Goal: Navigation & Orientation: Understand site structure

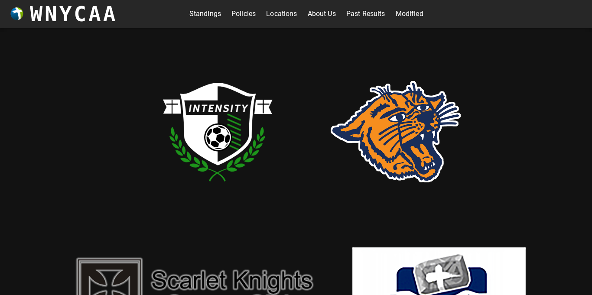
click at [197, 16] on link "Standings" at bounding box center [206, 14] width 32 height 14
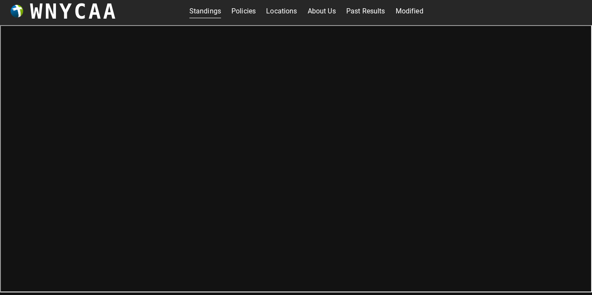
scroll to position [2, 0]
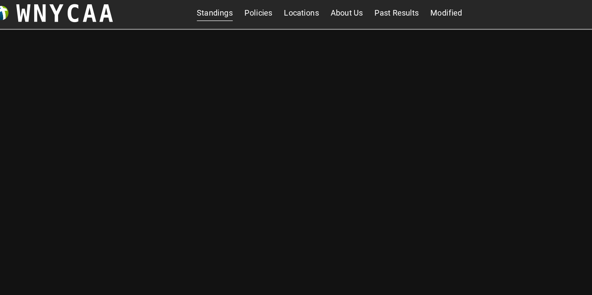
click at [383, 10] on link "Past Results" at bounding box center [366, 12] width 39 height 14
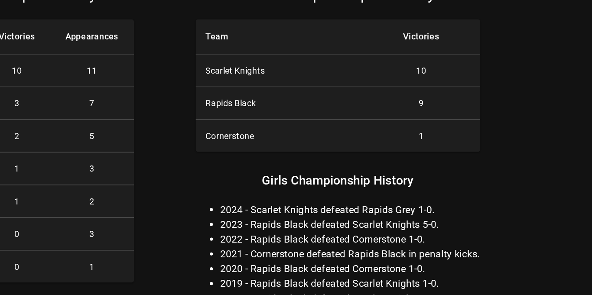
scroll to position [2, 0]
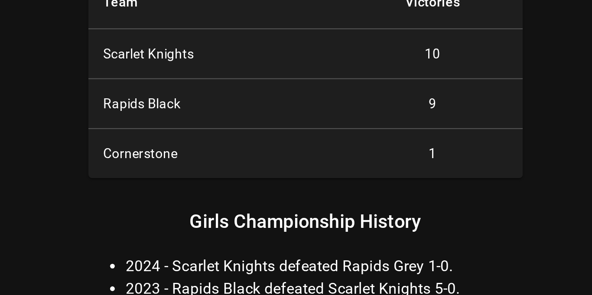
click at [481, 154] on td "1" at bounding box center [472, 151] width 82 height 23
click at [435, 128] on td "9" at bounding box center [472, 128] width 82 height 23
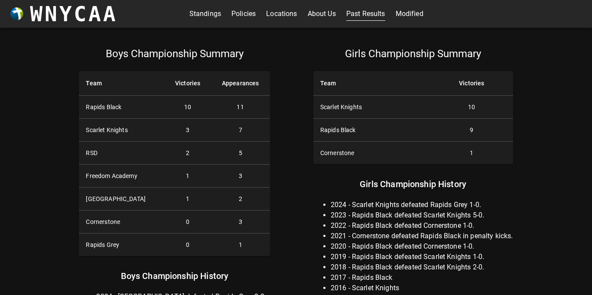
scroll to position [0, 0]
click at [418, 19] on link "Modified" at bounding box center [410, 14] width 28 height 14
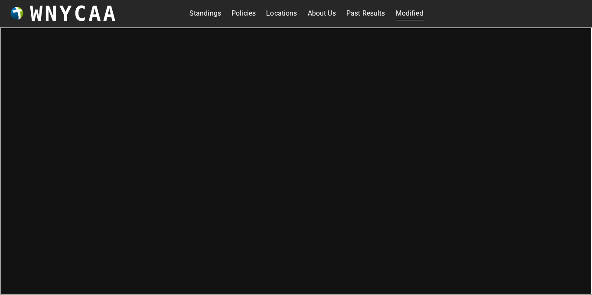
click at [368, 20] on link "Past Results" at bounding box center [366, 14] width 39 height 14
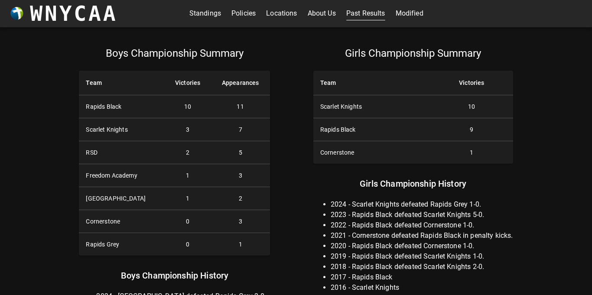
click at [313, 20] on link "About Us" at bounding box center [322, 14] width 28 height 14
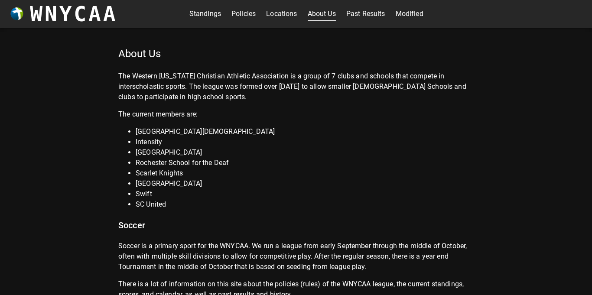
click at [261, 10] on div "Standings Policies Locations About Us Past Results Modified" at bounding box center [307, 14] width 234 height 14
click at [289, 13] on link "Locations" at bounding box center [281, 14] width 31 height 14
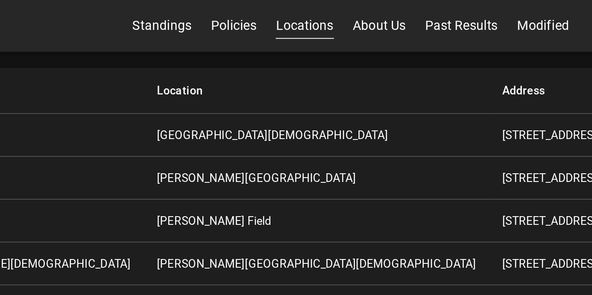
click at [245, 20] on link "Policies" at bounding box center [244, 14] width 24 height 14
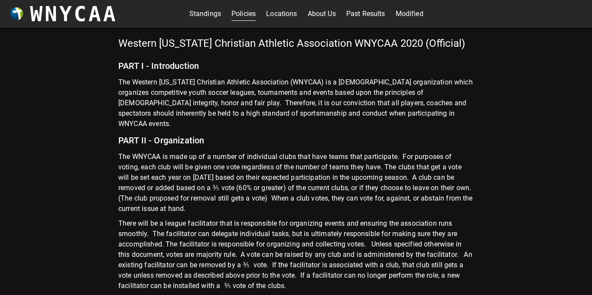
click at [209, 19] on link "Standings" at bounding box center [206, 14] width 32 height 14
